Goal: Check status

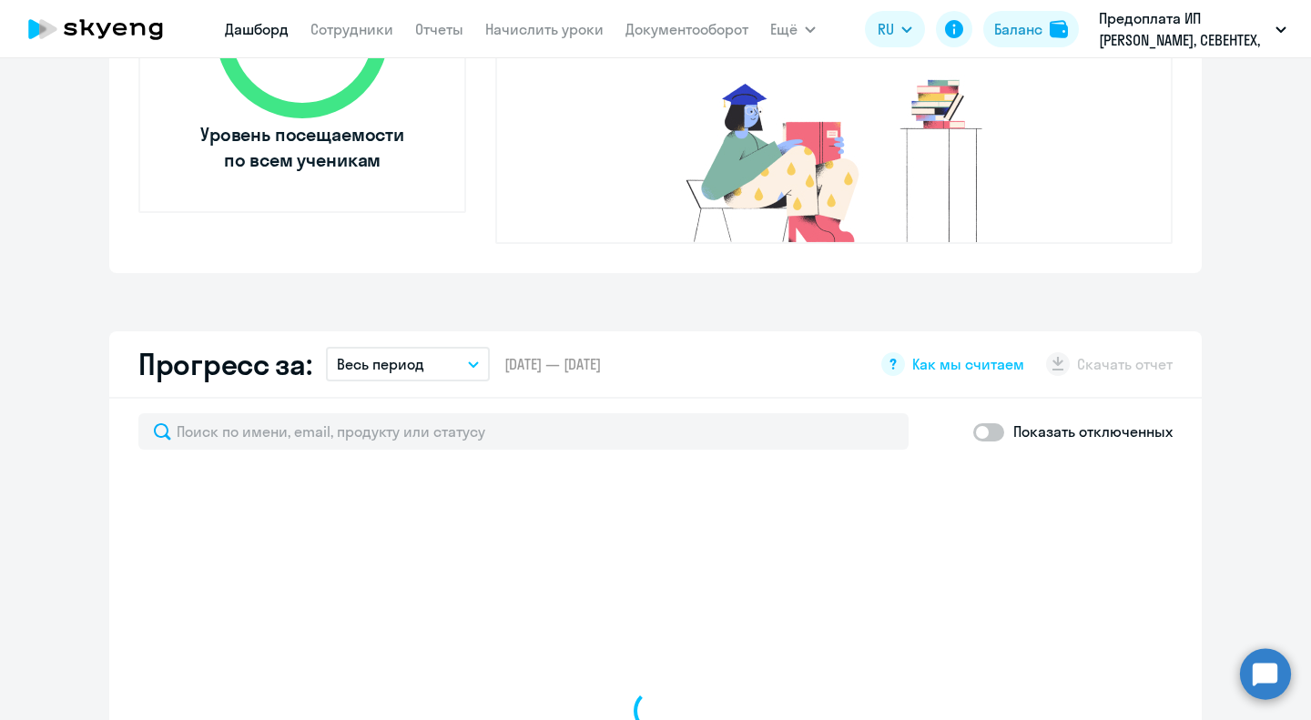
scroll to position [637, 0]
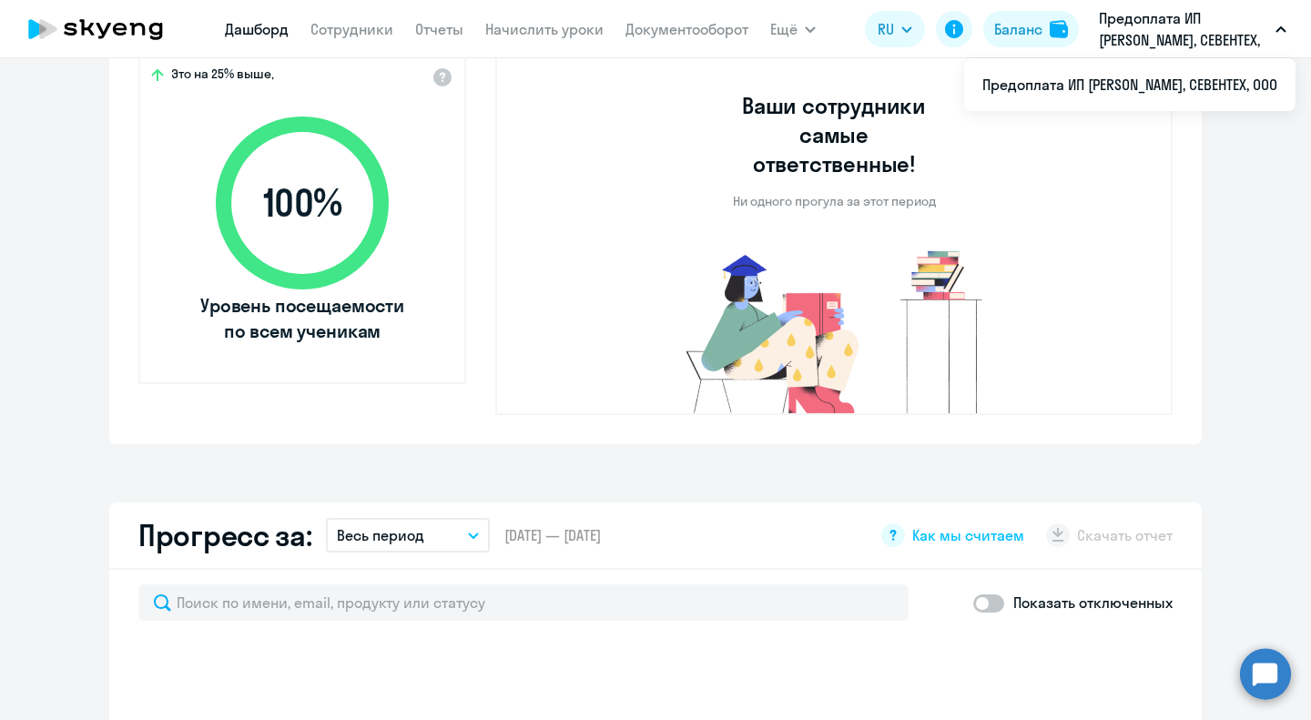
select select "30"
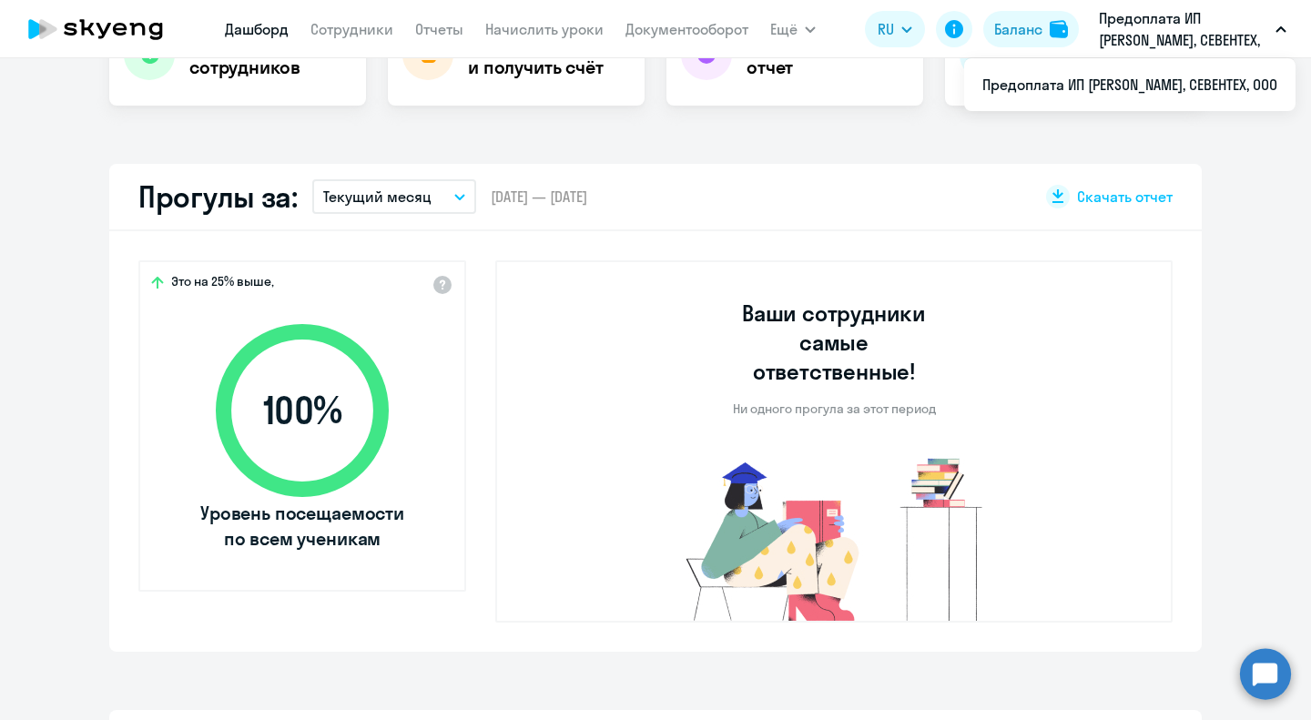
scroll to position [273, 0]
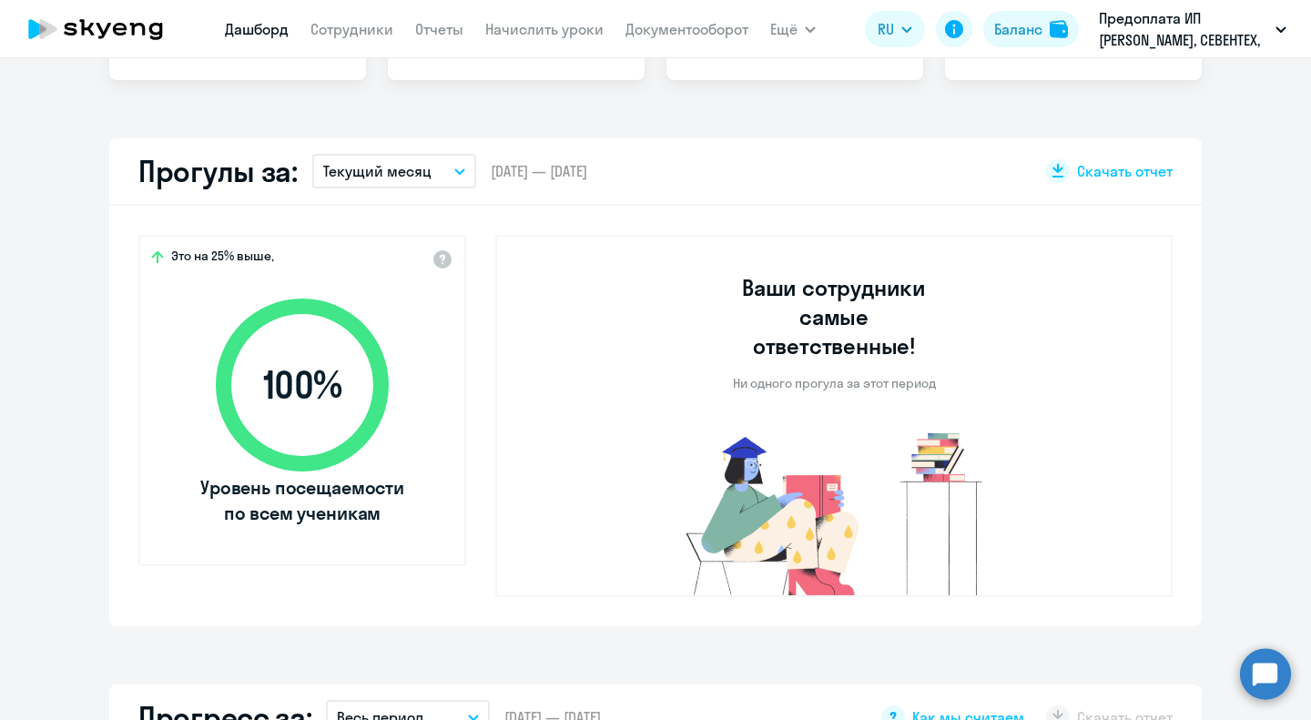
select select "30"
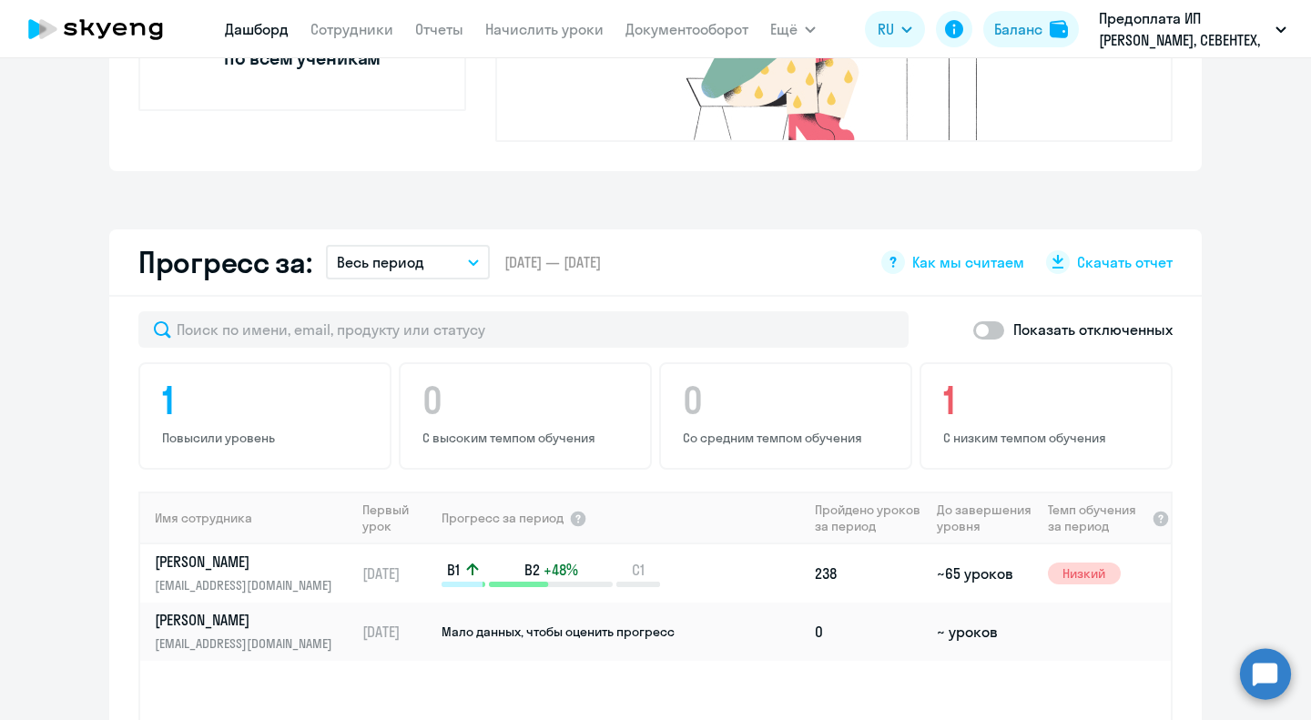
scroll to position [1093, 0]
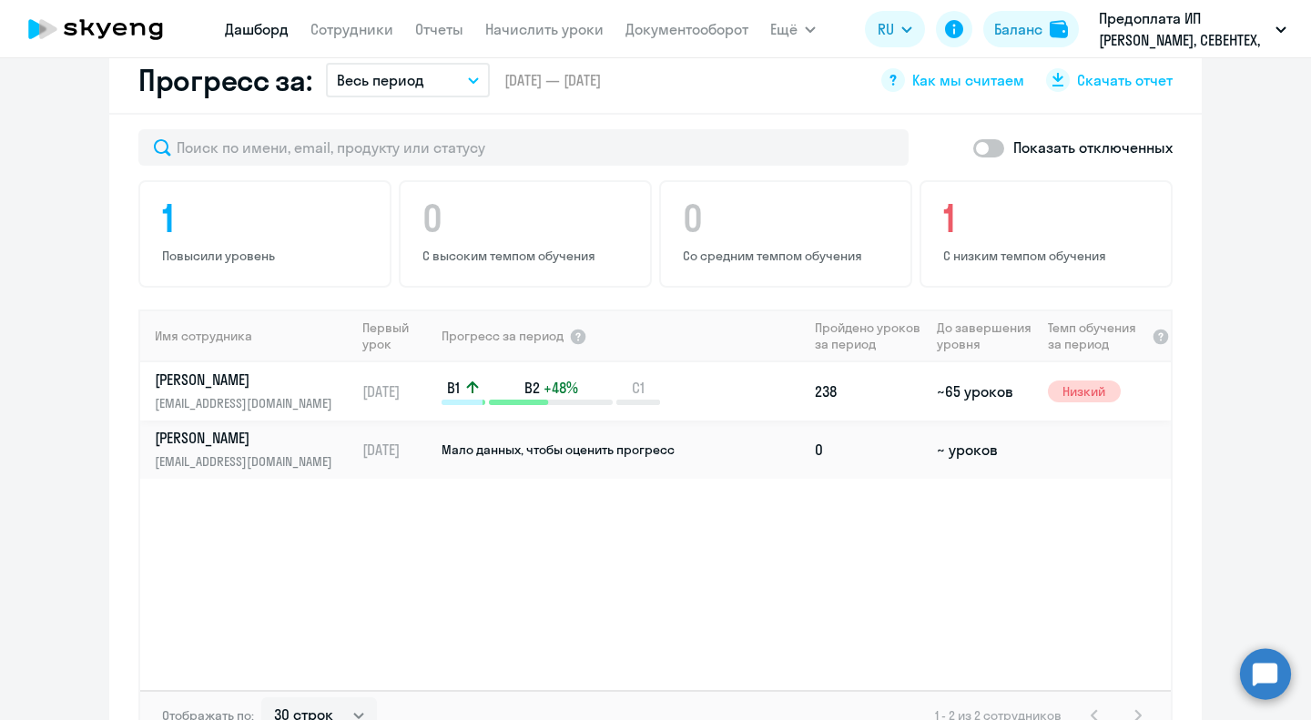
click at [765, 378] on div "B1 B2 +48% C1" at bounding box center [624, 391] width 365 height 27
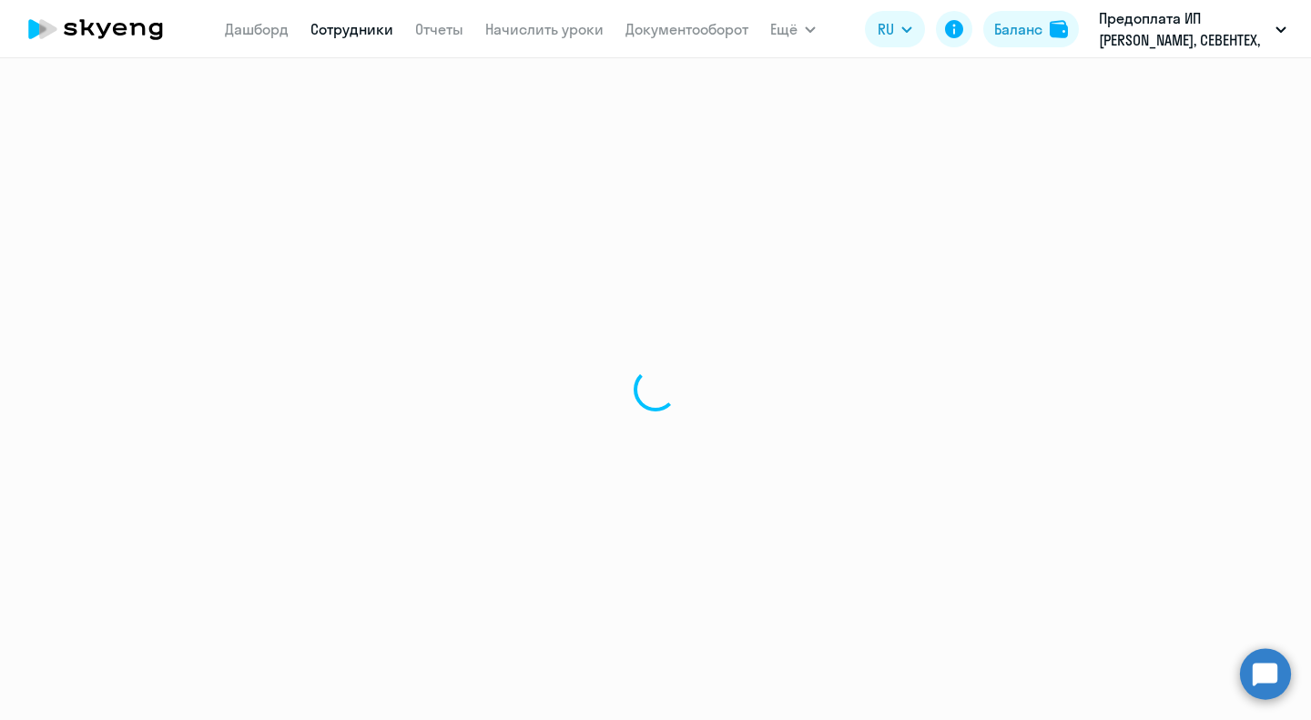
select select "english"
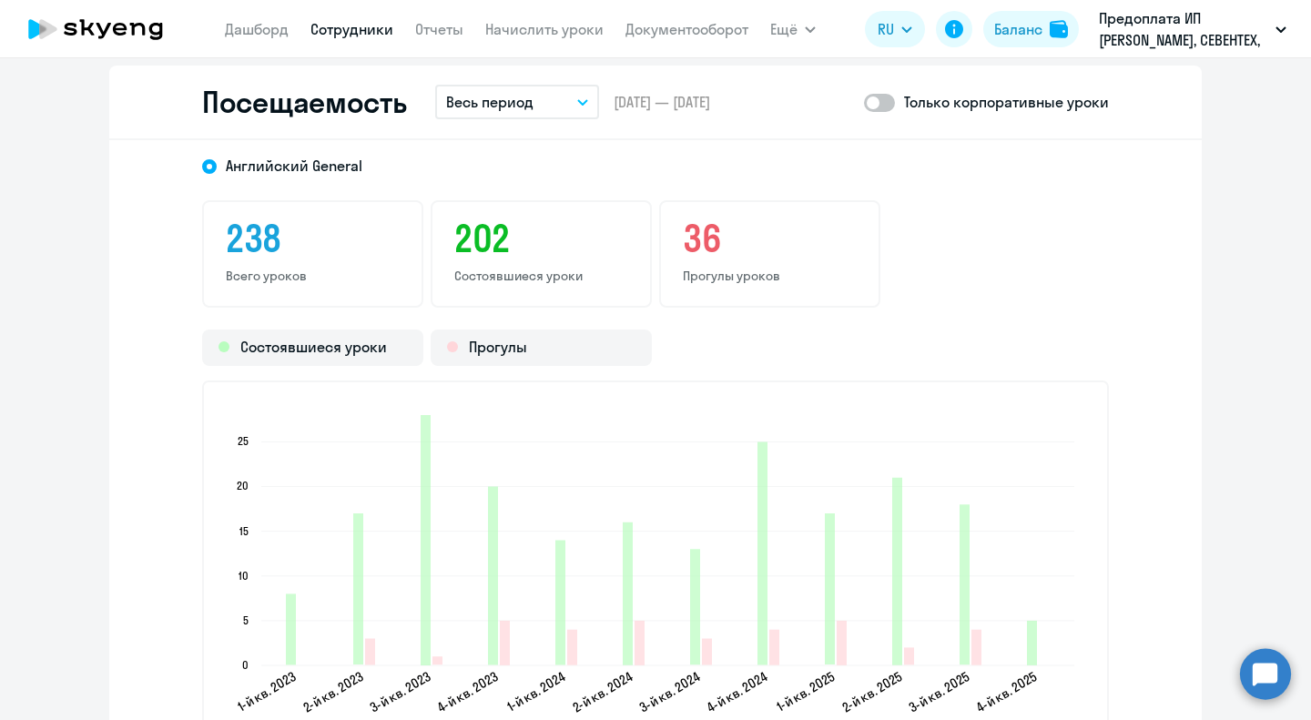
scroll to position [2367, 0]
click at [566, 109] on button "Весь период" at bounding box center [517, 103] width 164 height 35
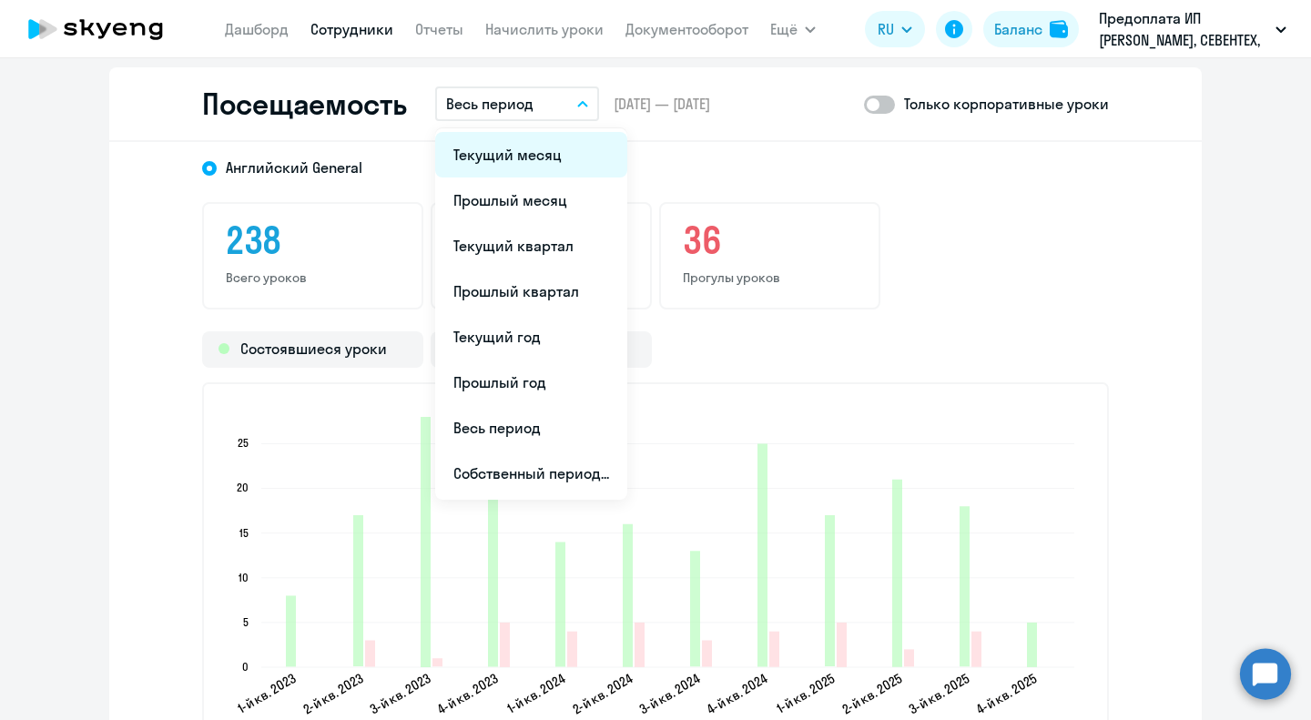
click at [515, 159] on li "Текущий месяц" at bounding box center [531, 155] width 192 height 46
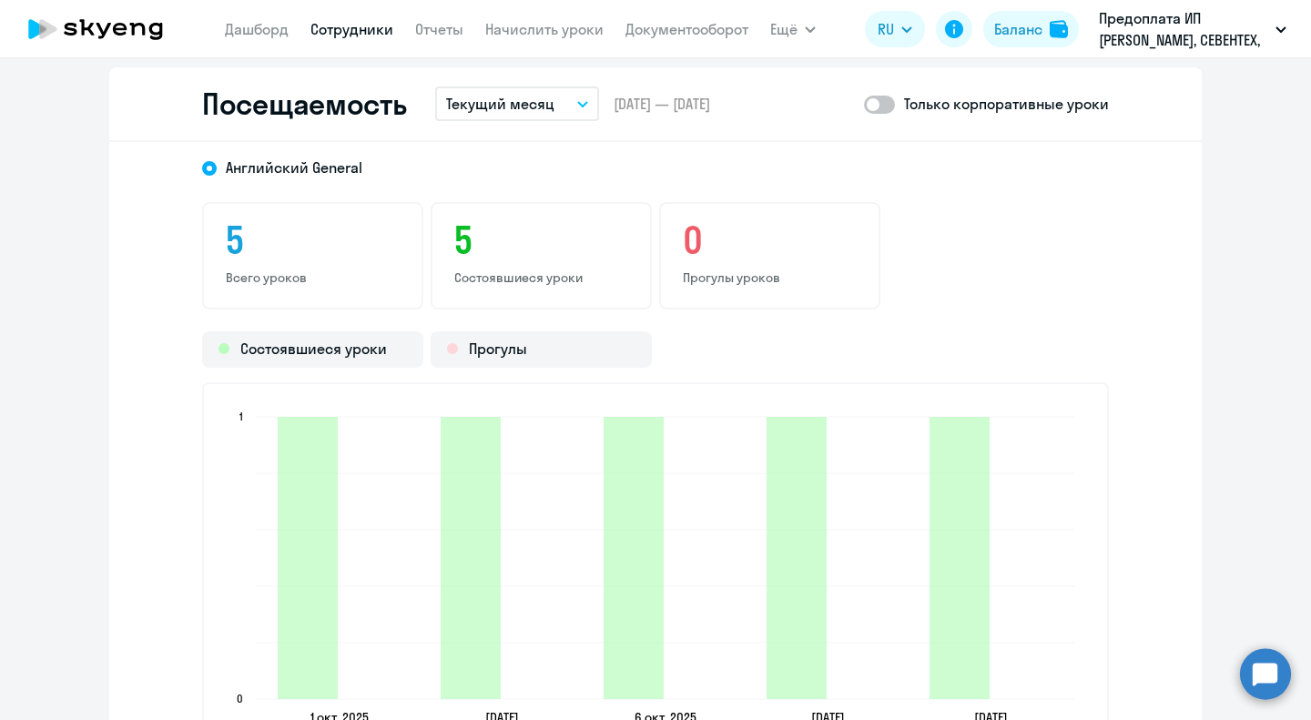
click at [539, 112] on p "Текущий месяц" at bounding box center [500, 104] width 108 height 22
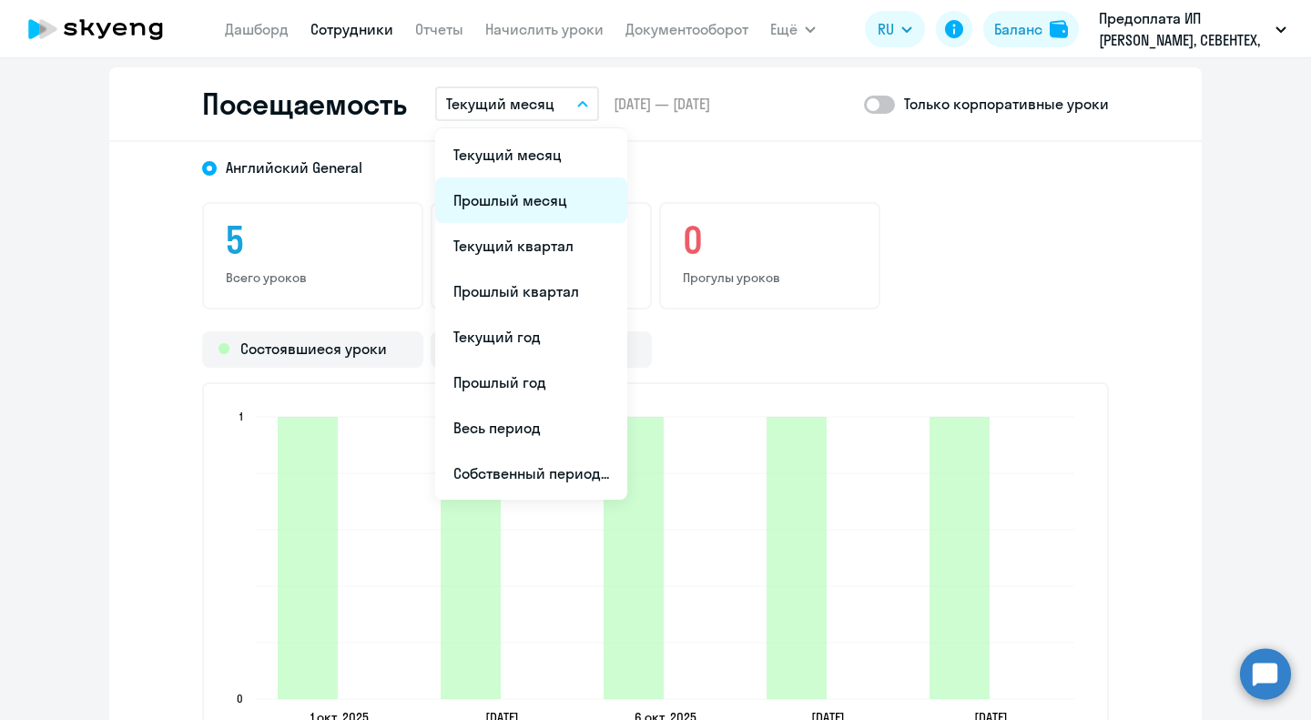
click at [517, 202] on li "Прошлый месяц" at bounding box center [531, 201] width 192 height 46
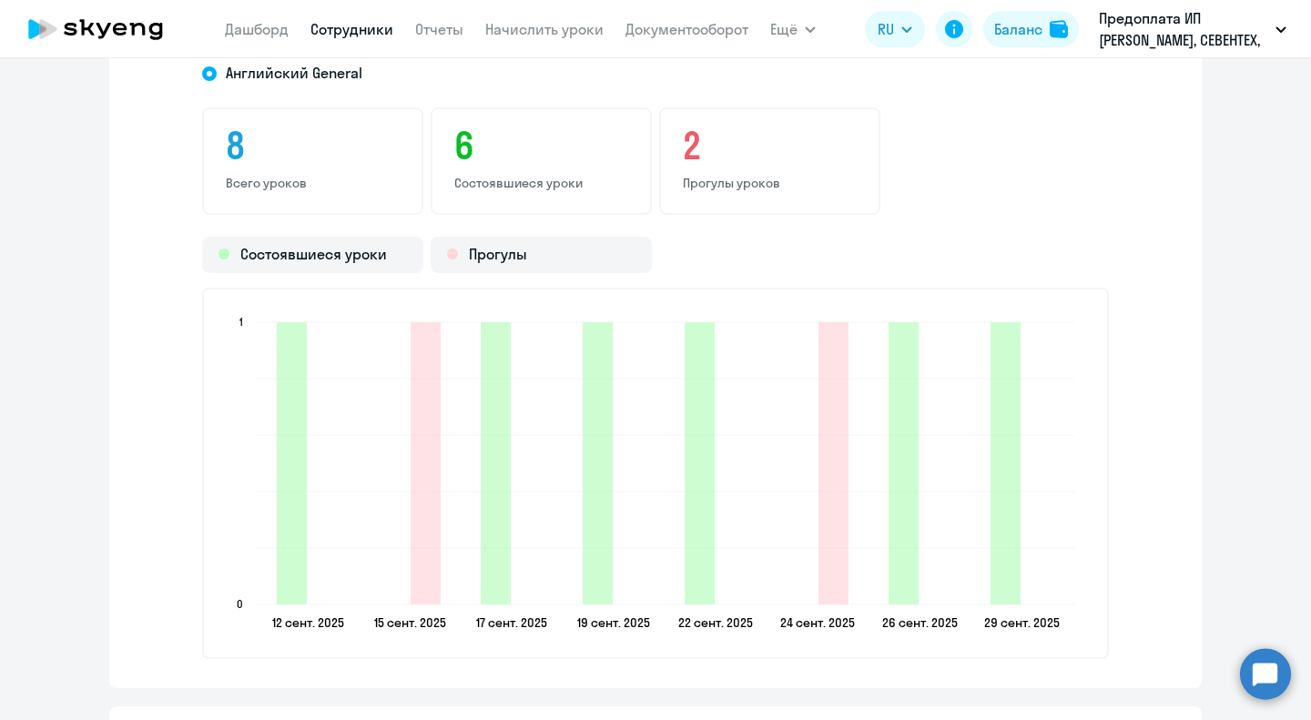
scroll to position [2276, 0]
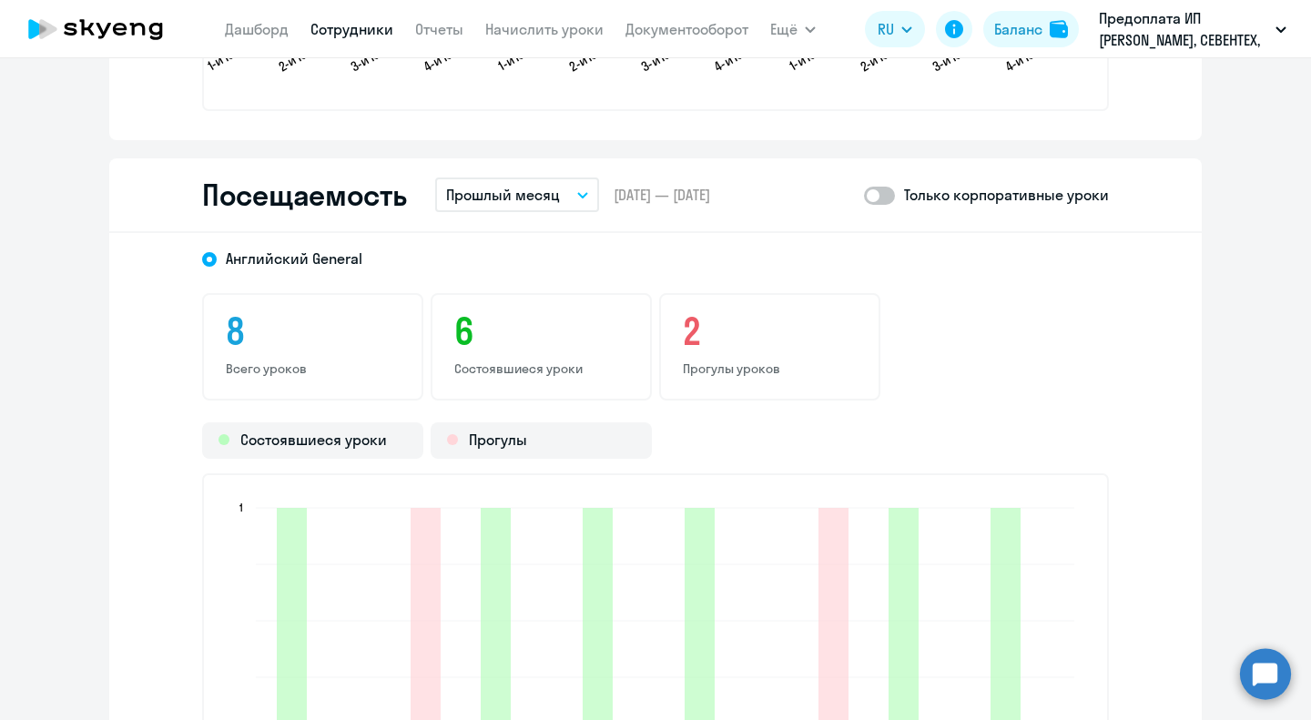
click at [523, 198] on p "Прошлый месяц" at bounding box center [503, 195] width 114 height 22
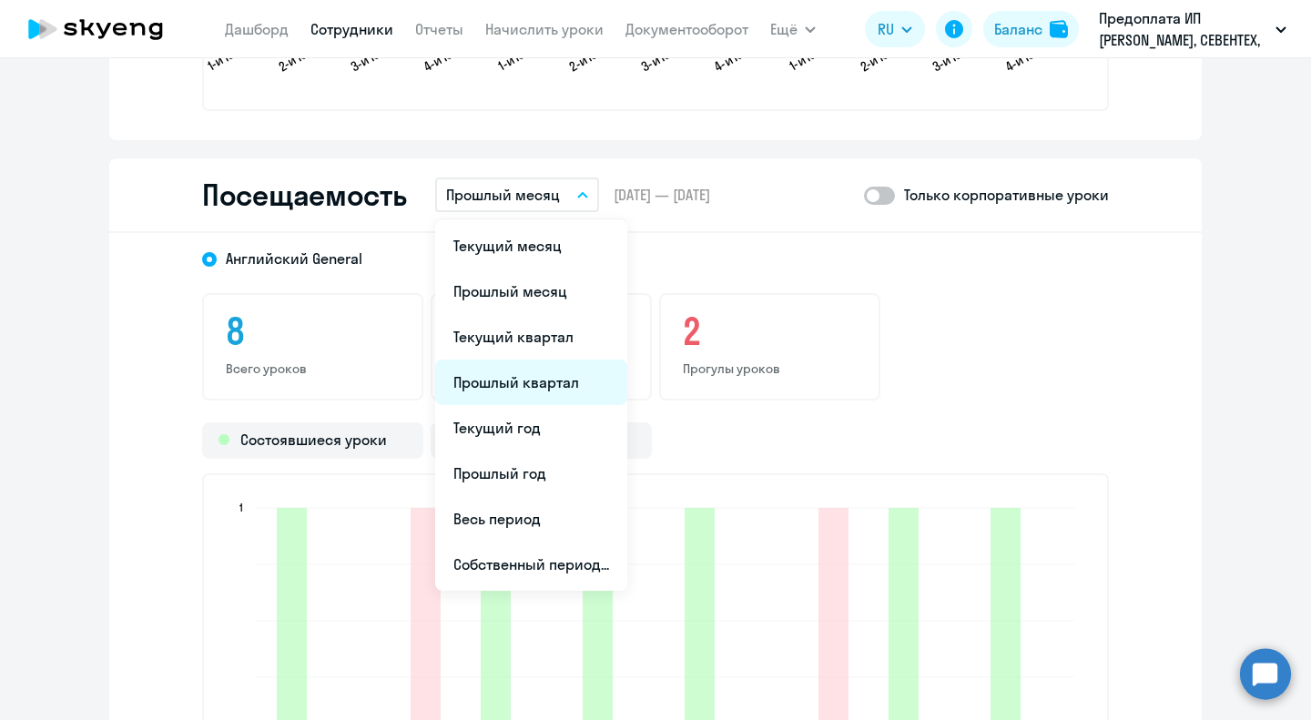
click at [544, 384] on li "Прошлый квартал" at bounding box center [531, 383] width 192 height 46
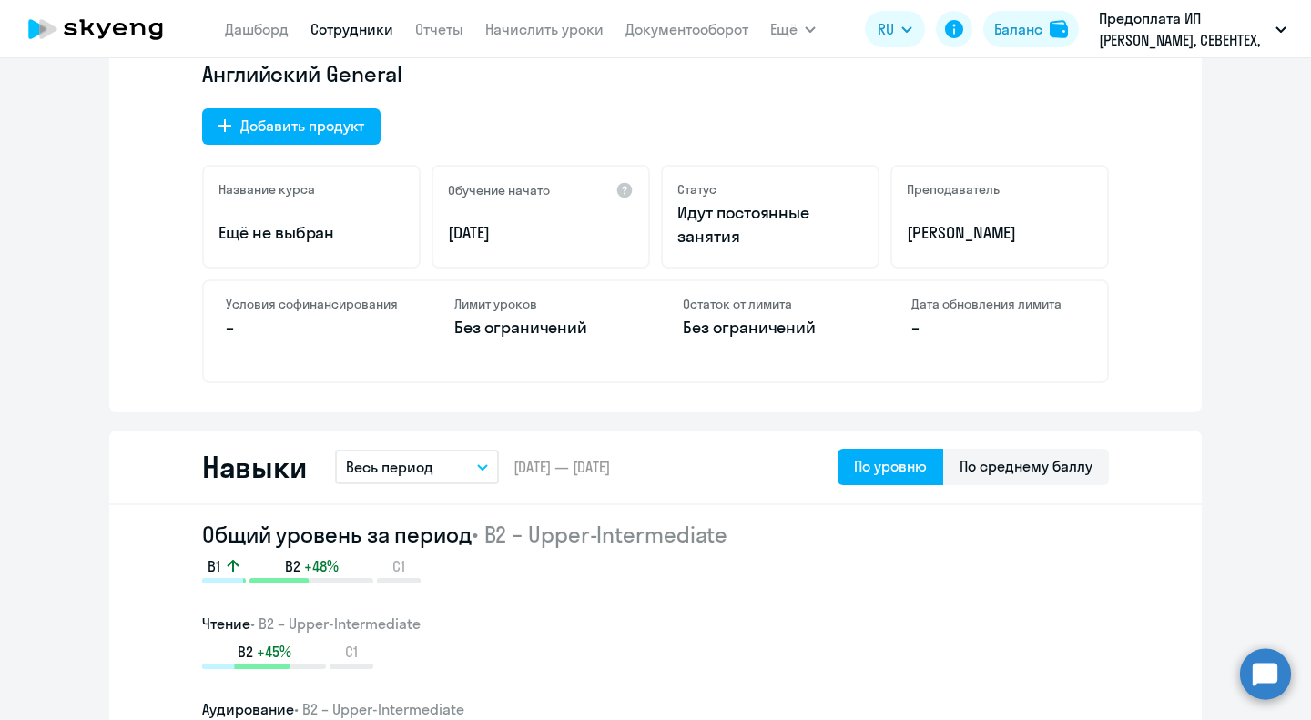
scroll to position [637, 0]
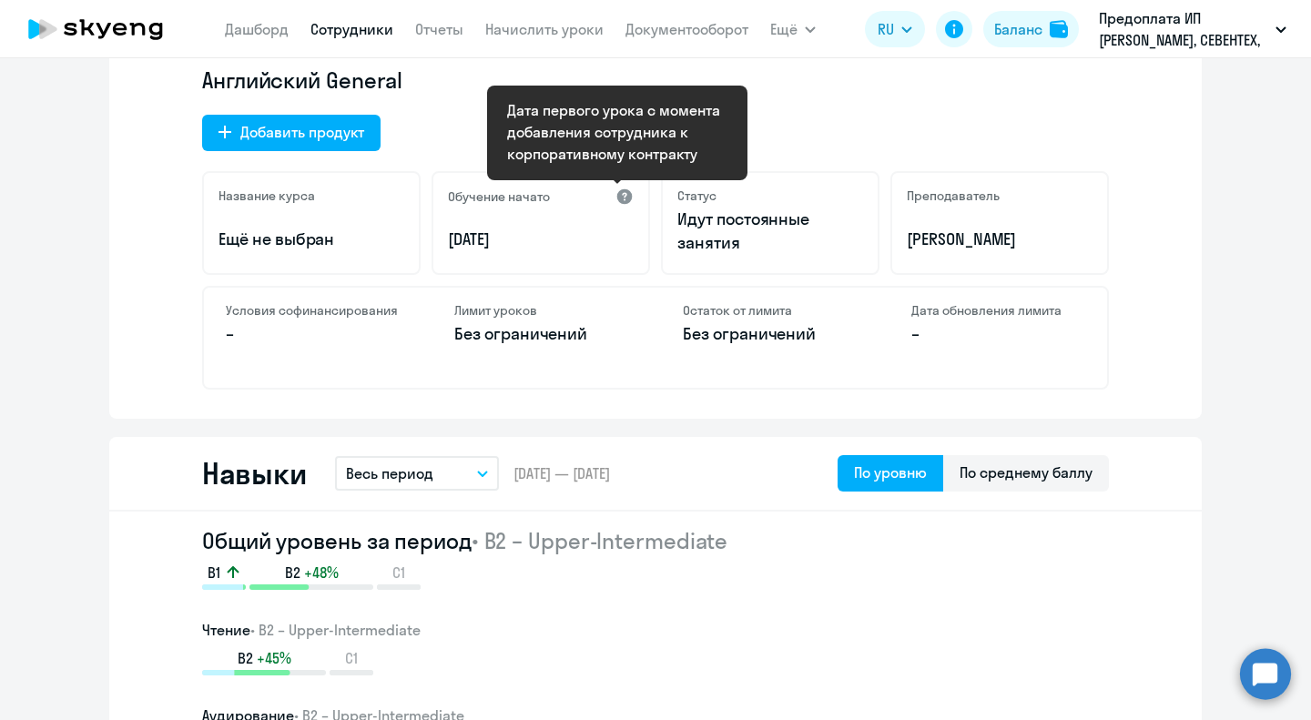
click at [617, 196] on div at bounding box center [624, 197] width 18 height 18
